Goal: Check status: Check status

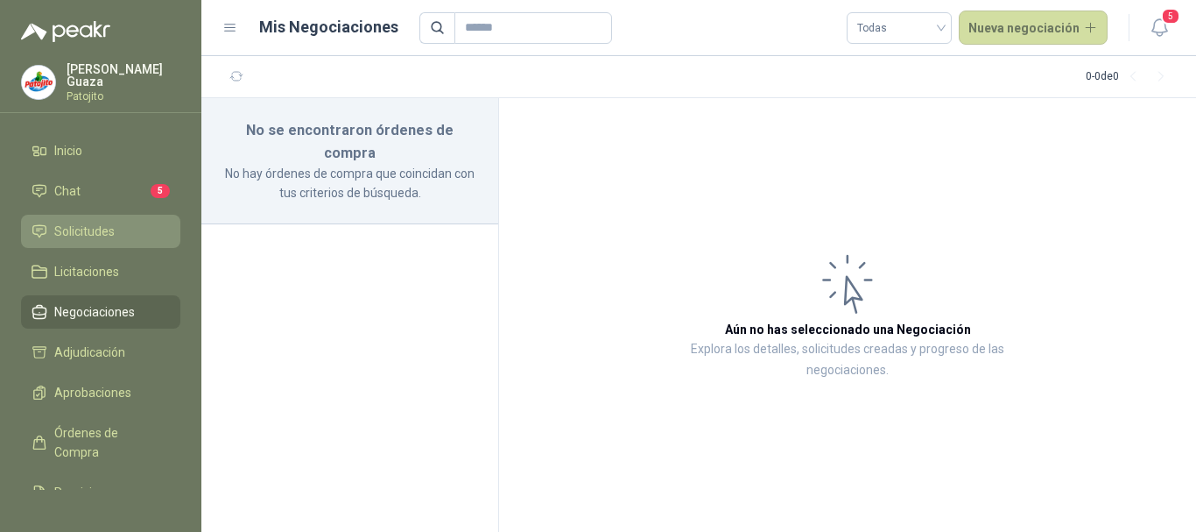
click at [92, 236] on span "Solicitudes" at bounding box center [84, 231] width 60 height 19
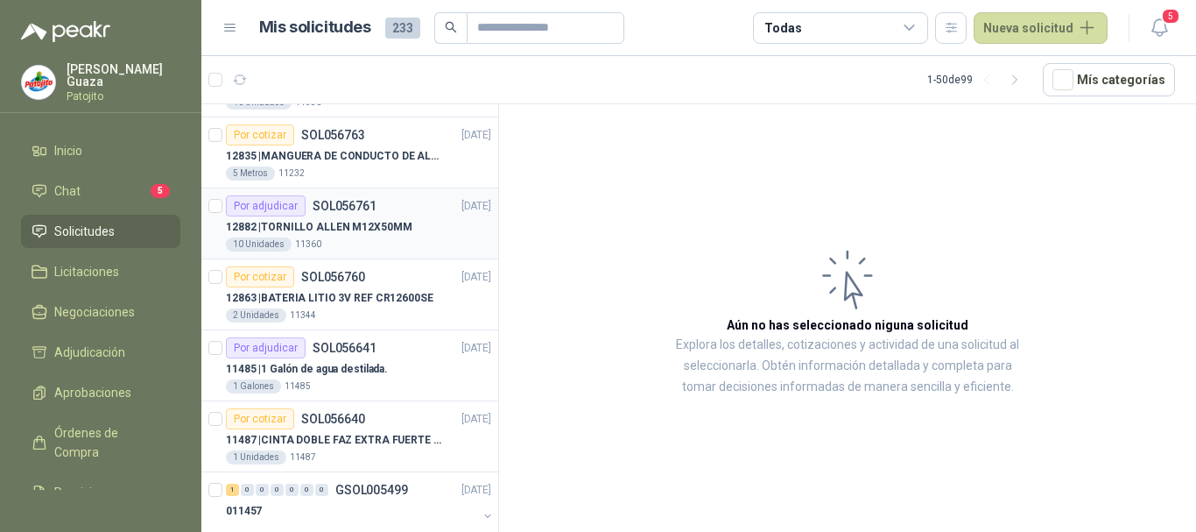
scroll to position [88, 0]
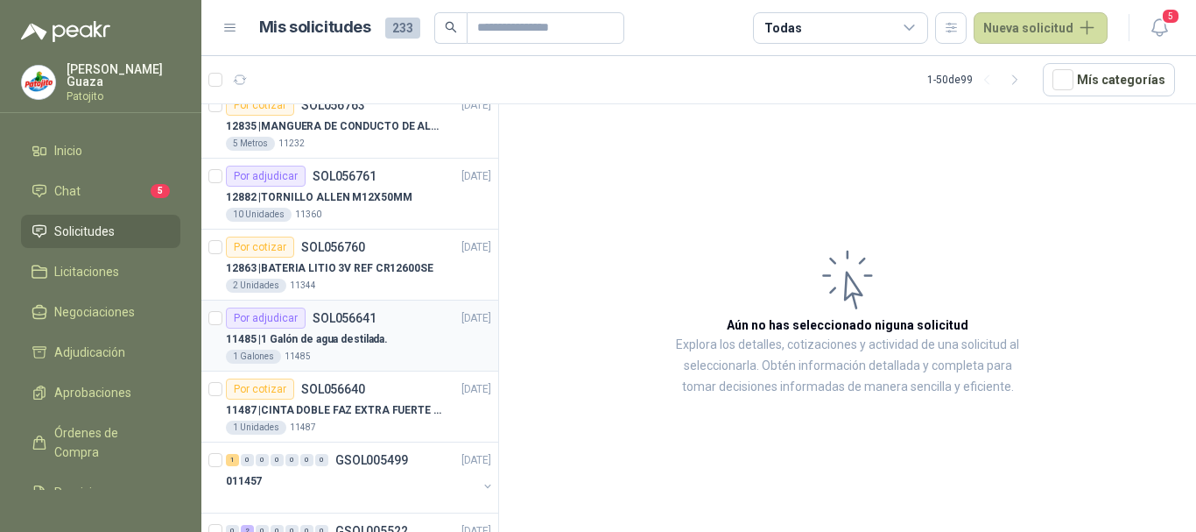
click at [411, 343] on div "11485 | 1 Galón de agua destilada." at bounding box center [358, 338] width 265 height 21
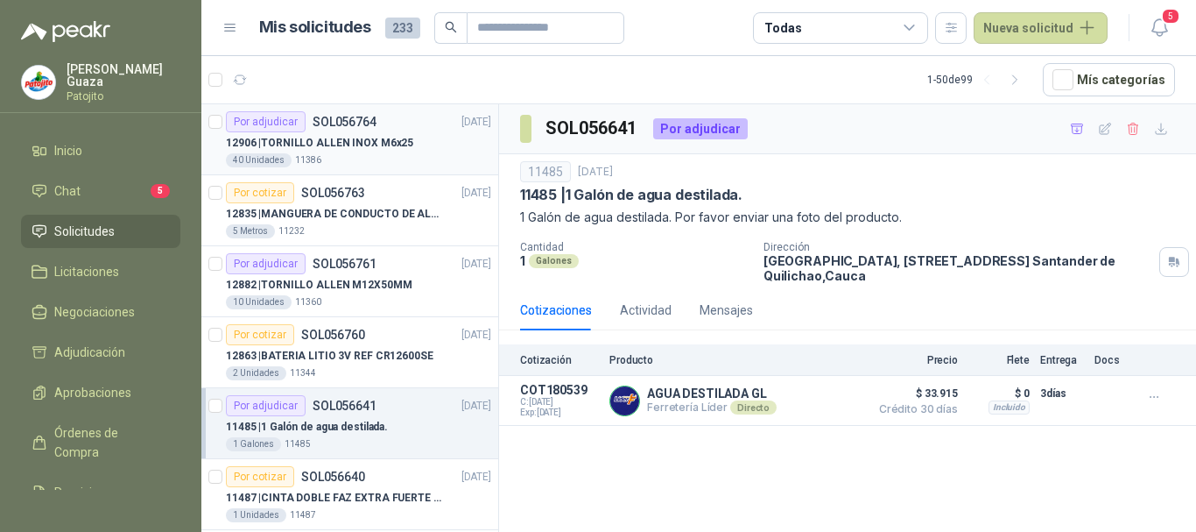
click at [403, 132] on div "12906 | [PERSON_NAME] INOX M6x25" at bounding box center [358, 142] width 265 height 21
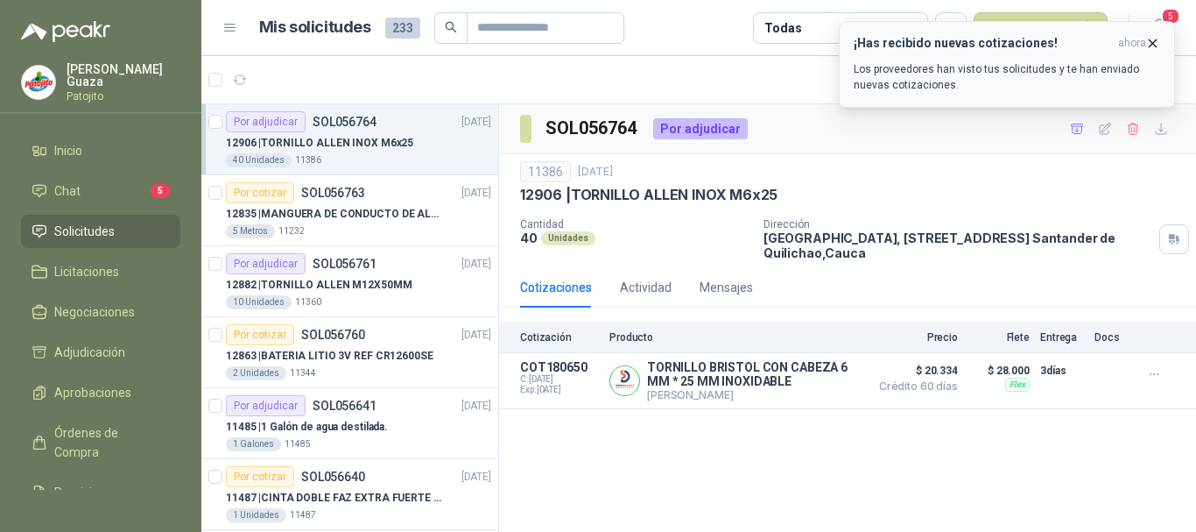
click at [1151, 44] on icon "button" at bounding box center [1152, 43] width 15 height 15
